Goal: Transaction & Acquisition: Book appointment/travel/reservation

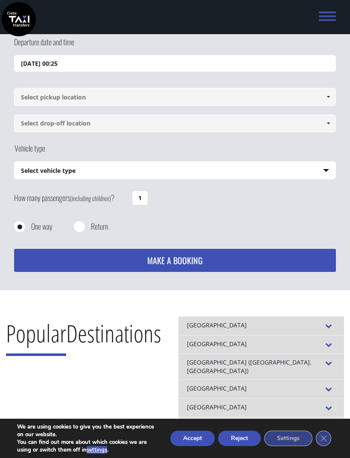
click at [31, 67] on input "[DATE] 00:25" at bounding box center [175, 63] width 322 height 17
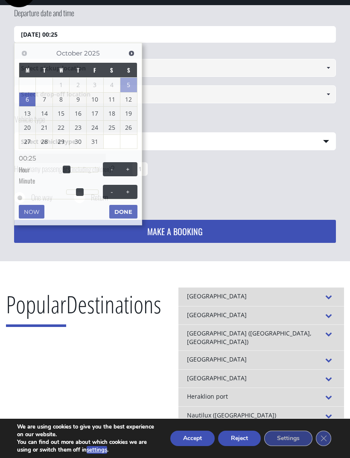
scroll to position [55, 0]
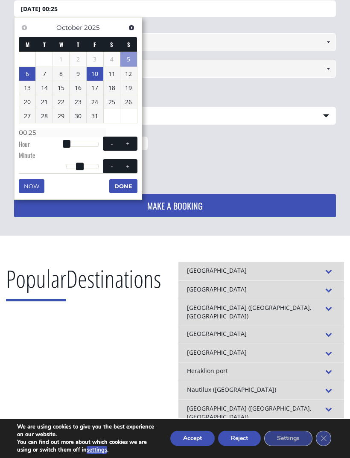
click at [99, 75] on link "10" at bounding box center [95, 74] width 17 height 14
click at [66, 145] on span at bounding box center [67, 144] width 8 height 8
click at [90, 143] on div at bounding box center [82, 144] width 32 height 5
type input "[DATE] 17:00"
type input "17:00"
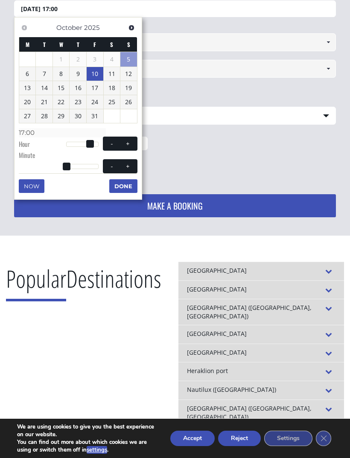
click at [93, 140] on span at bounding box center [90, 144] width 8 height 8
click at [93, 144] on span at bounding box center [90, 144] width 8 height 8
click at [130, 143] on span at bounding box center [127, 143] width 7 height 7
type input "[DATE] 18:00"
type input "18:00"
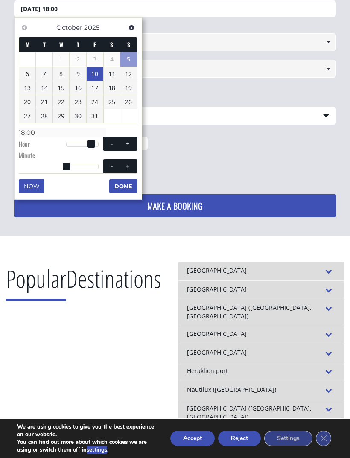
click at [130, 142] on span at bounding box center [127, 143] width 7 height 7
type input "[DATE] 19:00"
type input "19:00"
click at [130, 141] on span at bounding box center [127, 143] width 7 height 7
type input "[DATE] 20:00"
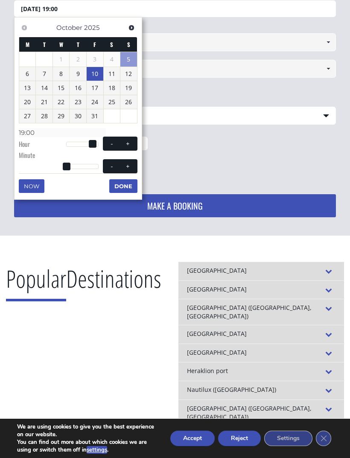
type input "20:00"
click at [130, 141] on span at bounding box center [127, 143] width 7 height 7
type input "[DATE] 21:00"
type input "21:00"
click at [130, 167] on span at bounding box center [127, 166] width 7 height 7
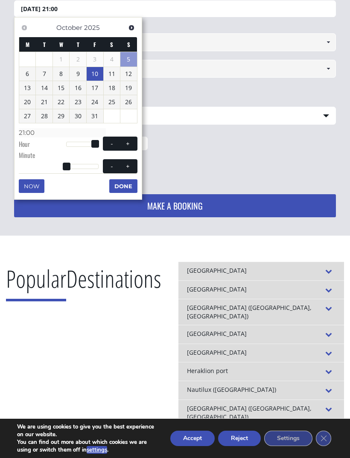
type input "[DATE] 21:01"
type input "21:01"
click at [128, 168] on button "+" at bounding box center [127, 166] width 15 height 8
type input "[DATE] 21:02"
type input "21:02"
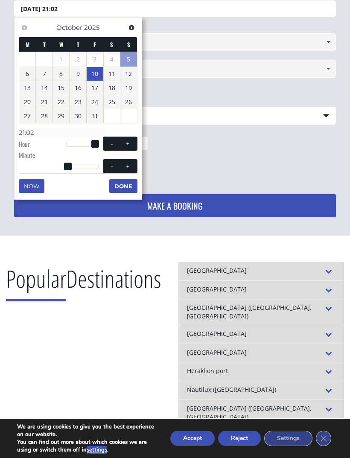
click at [129, 169] on span "- +" at bounding box center [120, 166] width 35 height 14
click at [128, 167] on span at bounding box center [127, 166] width 7 height 7
type input "[DATE] 21:03"
type input "21:03"
click at [87, 166] on div at bounding box center [82, 166] width 32 height 5
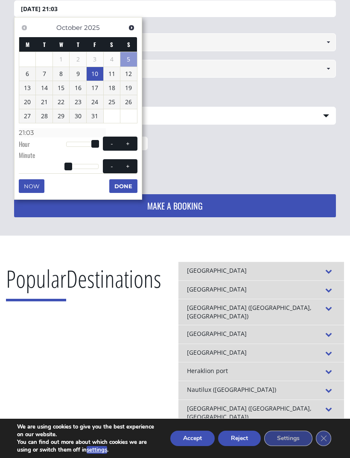
type input "[DATE] 21:39"
type input "21:39"
click at [128, 167] on button "+" at bounding box center [127, 166] width 15 height 8
type input "[DATE] 21:40"
type input "21:40"
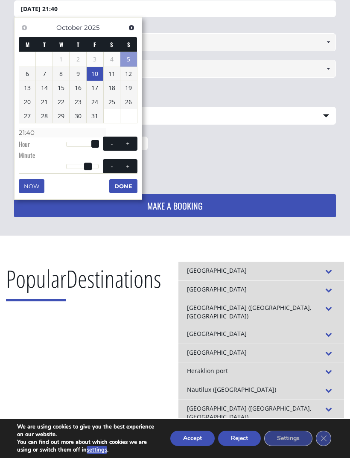
click at [130, 168] on span "- +" at bounding box center [120, 166] width 35 height 14
click at [132, 162] on button "+" at bounding box center [127, 166] width 15 height 8
type input "[DATE] 21:41"
type input "21:41"
click at [132, 162] on button "+" at bounding box center [127, 166] width 15 height 8
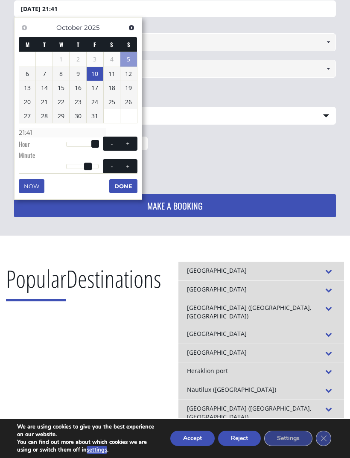
type input "[DATE] 21:42"
type input "21:42"
click at [131, 163] on span at bounding box center [127, 166] width 7 height 7
type input "[DATE] 21:43"
type input "21:43"
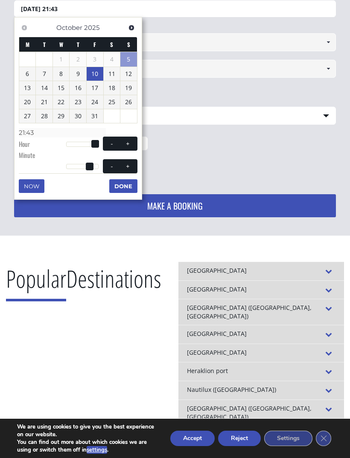
click at [131, 163] on span at bounding box center [127, 166] width 7 height 7
type input "[DATE] 21:44"
type input "21:44"
click at [130, 165] on span at bounding box center [127, 166] width 7 height 7
type input "[DATE] 21:45"
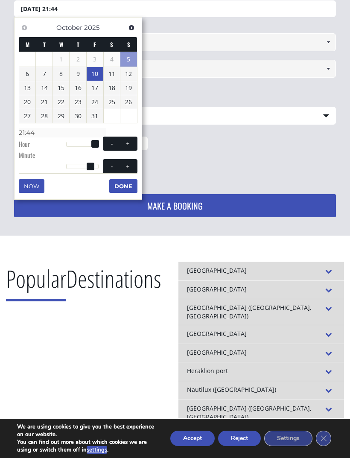
type input "21:45"
click at [129, 164] on span at bounding box center [127, 166] width 7 height 7
type input "[DATE] 21:46"
type input "21:46"
click at [129, 165] on span at bounding box center [127, 166] width 7 height 7
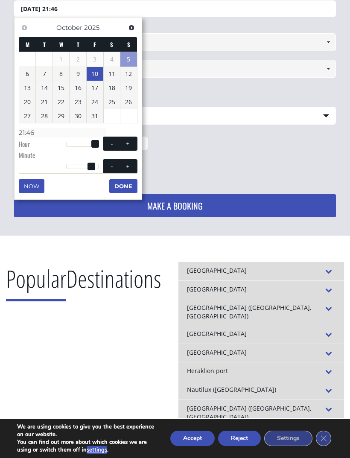
type input "[DATE] 21:47"
type input "21:47"
click at [129, 164] on span at bounding box center [127, 166] width 7 height 7
type input "[DATE] 21:48"
type input "21:48"
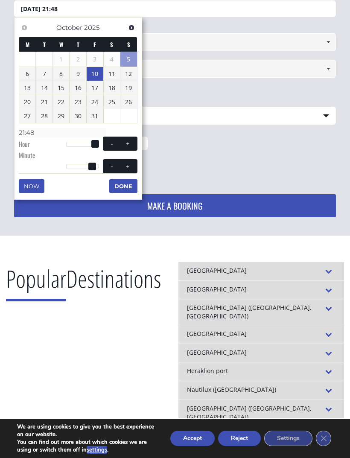
click at [129, 165] on span at bounding box center [127, 166] width 7 height 7
type input "[DATE] 21:49"
type input "21:49"
click at [129, 165] on span at bounding box center [127, 166] width 7 height 7
type input "[DATE] 21:50"
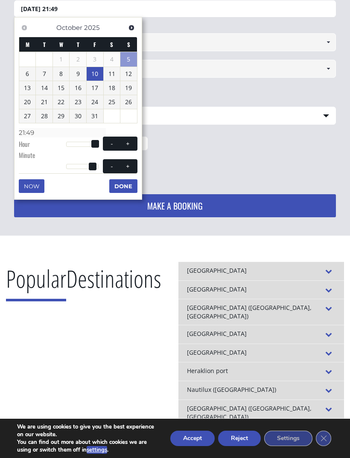
type input "21:50"
click at [128, 166] on span at bounding box center [127, 166] width 7 height 7
type input "[DATE] 21:51"
type input "21:51"
click at [128, 166] on span at bounding box center [127, 166] width 7 height 7
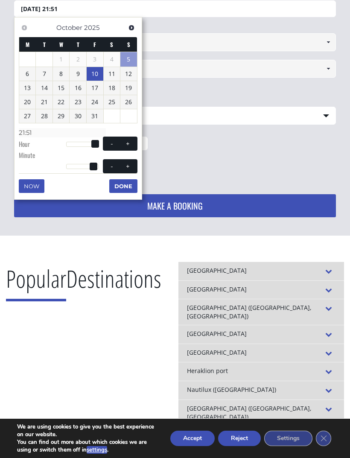
type input "[DATE] 21:52"
type input "21:52"
click at [128, 167] on button "+" at bounding box center [127, 166] width 15 height 8
type input "[DATE] 21:53"
type input "21:53"
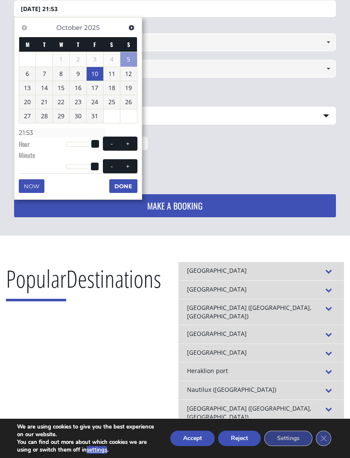
click at [129, 167] on button "+" at bounding box center [127, 166] width 15 height 8
type input "[DATE] 21:54"
type input "21:54"
click at [130, 166] on span at bounding box center [127, 166] width 7 height 7
type input "[DATE] 21:55"
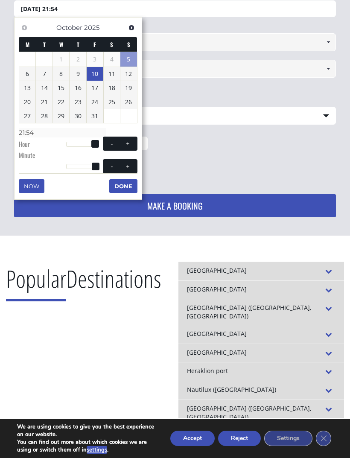
type input "21:55"
click at [128, 183] on button "Done" at bounding box center [123, 186] width 28 height 14
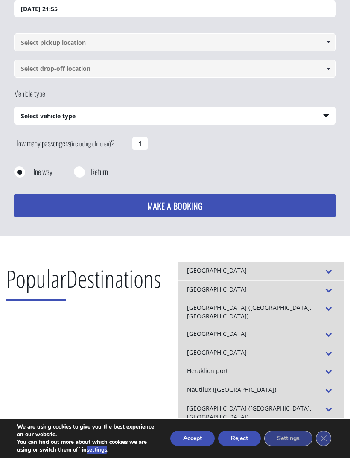
click at [146, 145] on input "1" at bounding box center [139, 144] width 15 height 14
type input "1"
type input "2"
click at [325, 45] on span at bounding box center [328, 42] width 7 height 7
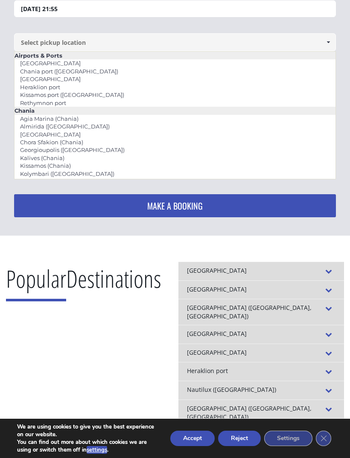
click at [59, 81] on link "[GEOGRAPHIC_DATA]" at bounding box center [51, 79] width 72 height 12
type input "[GEOGRAPHIC_DATA]"
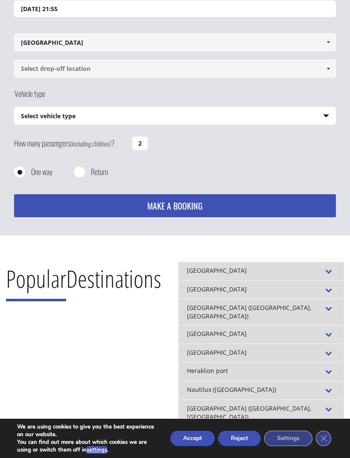
click at [326, 70] on span at bounding box center [328, 68] width 7 height 7
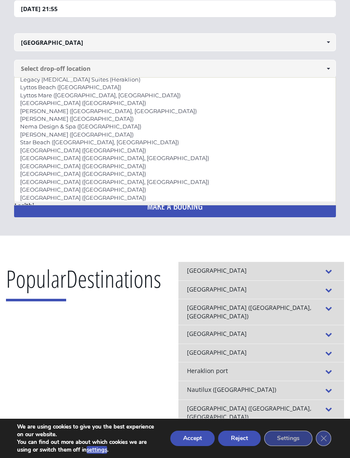
scroll to position [883, 0]
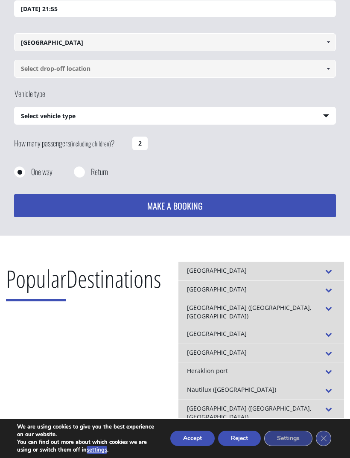
click at [87, 67] on input at bounding box center [175, 69] width 322 height 18
click at [323, 71] on link at bounding box center [328, 69] width 14 height 18
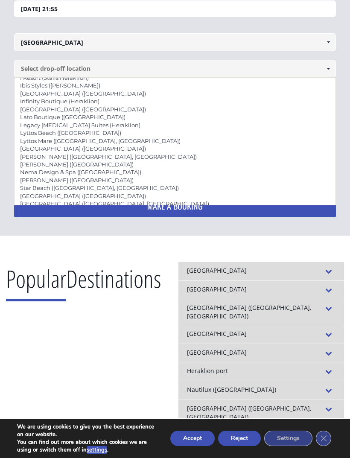
scroll to position [838, 0]
click at [115, 254] on div "Popular Destinations [GEOGRAPHIC_DATA] FROM TO [GEOGRAPHIC_DATA] [GEOGRAPHIC_DA…" at bounding box center [175, 348] width 350 height 225
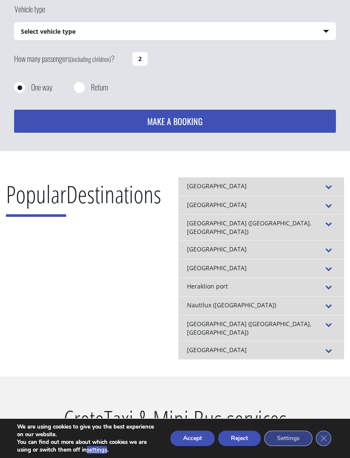
scroll to position [136, 0]
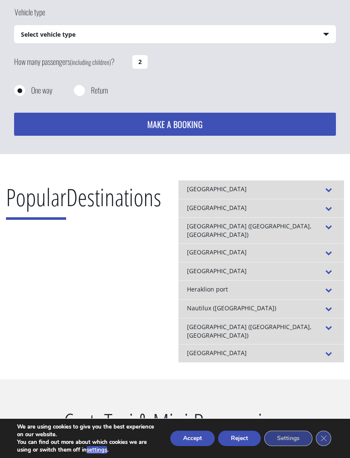
click at [191, 446] on button "Accept" at bounding box center [192, 437] width 44 height 15
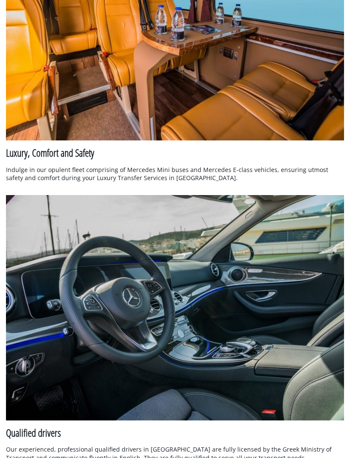
scroll to position [983, 0]
